Goal: Ask a question

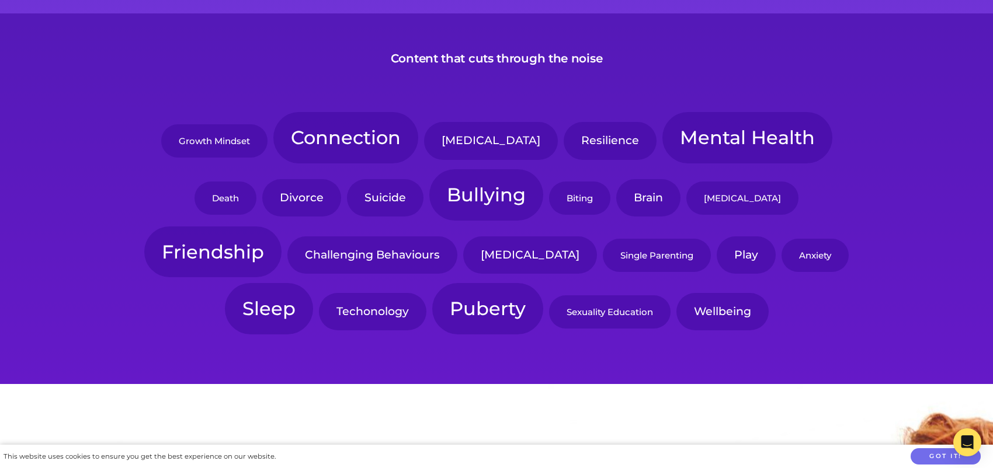
scroll to position [175, 0]
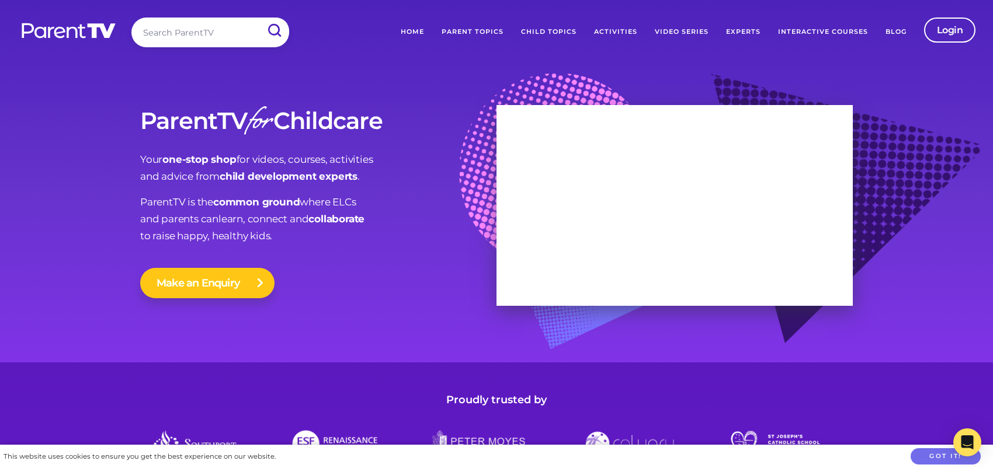
click at [222, 291] on button "Make an Enquiry" at bounding box center [207, 283] width 134 height 30
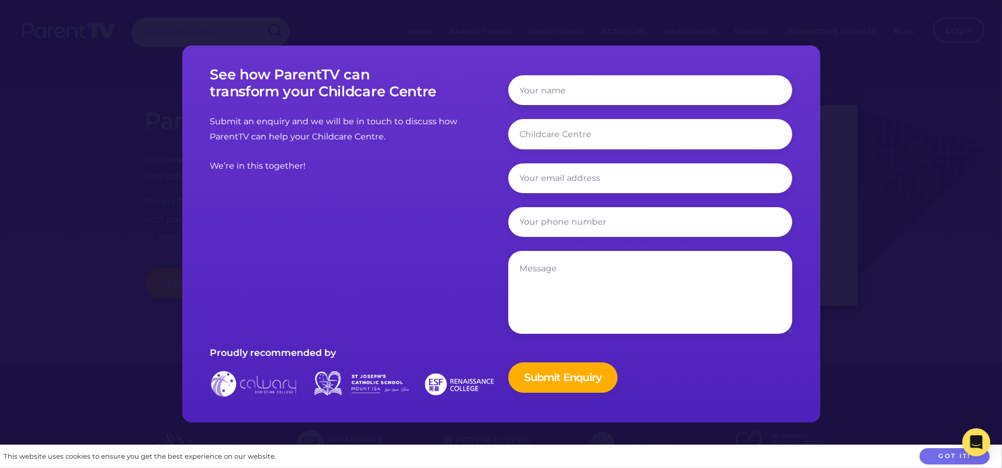
click at [553, 90] on input "text" at bounding box center [650, 90] width 284 height 30
type input "Traci Newville"
type input "traci@phcricelake.org"
type input "7152364357"
click at [648, 133] on input "text" at bounding box center [650, 134] width 284 height 30
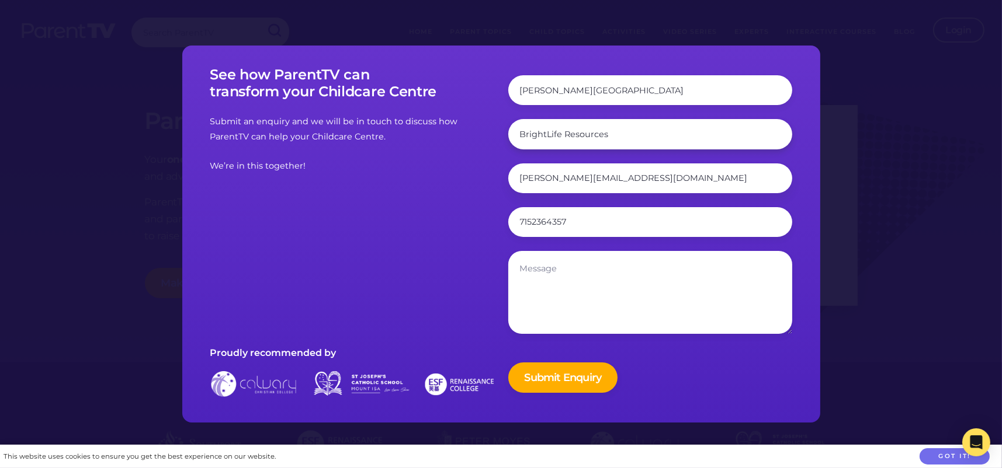
type input "BrightLife Resources"
drag, startPoint x: 614, startPoint y: 179, endPoint x: 548, endPoint y: 182, distance: 66.7
click at [548, 182] on input "traci@phcricelake.org" at bounding box center [650, 179] width 284 height 30
type input "traci@claravitamed.org"
click at [593, 279] on textarea at bounding box center [650, 292] width 284 height 83
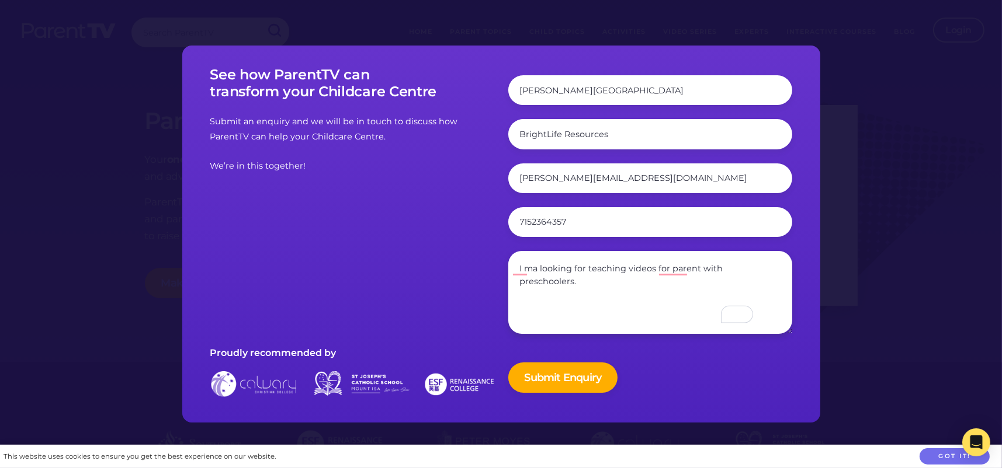
drag, startPoint x: 539, startPoint y: 269, endPoint x: 536, endPoint y: 285, distance: 16.5
click at [536, 285] on textarea "I ma looking for teaching videos for parent with preschoolers." at bounding box center [650, 292] width 284 height 83
click at [536, 272] on textarea "I ma looking for teaching videos for parent with preschoolers." at bounding box center [650, 292] width 284 height 83
click at [592, 288] on textarea "I am looking for teaching videos for parents with preschoolers." at bounding box center [650, 292] width 284 height 83
type textarea "I am looking for teaching videos for parents with preschoolers to use in our re…"
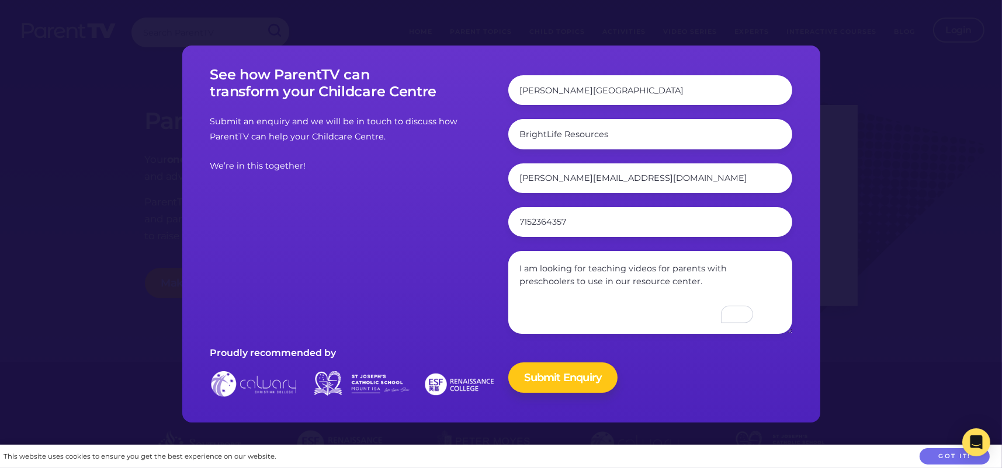
click at [574, 376] on input "Submit Enquiry" at bounding box center [563, 378] width 110 height 30
type input "Sending..."
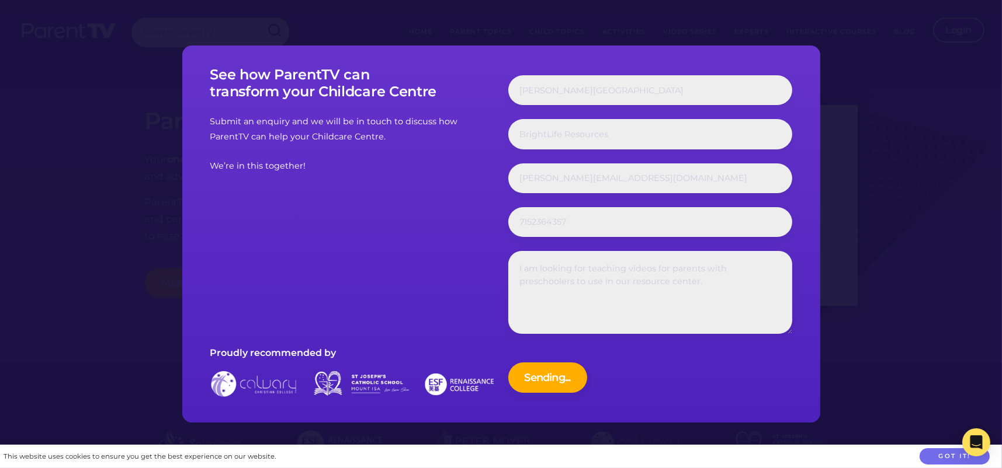
type input "Submit Enquiry"
